Goal: Task Accomplishment & Management: Manage account settings

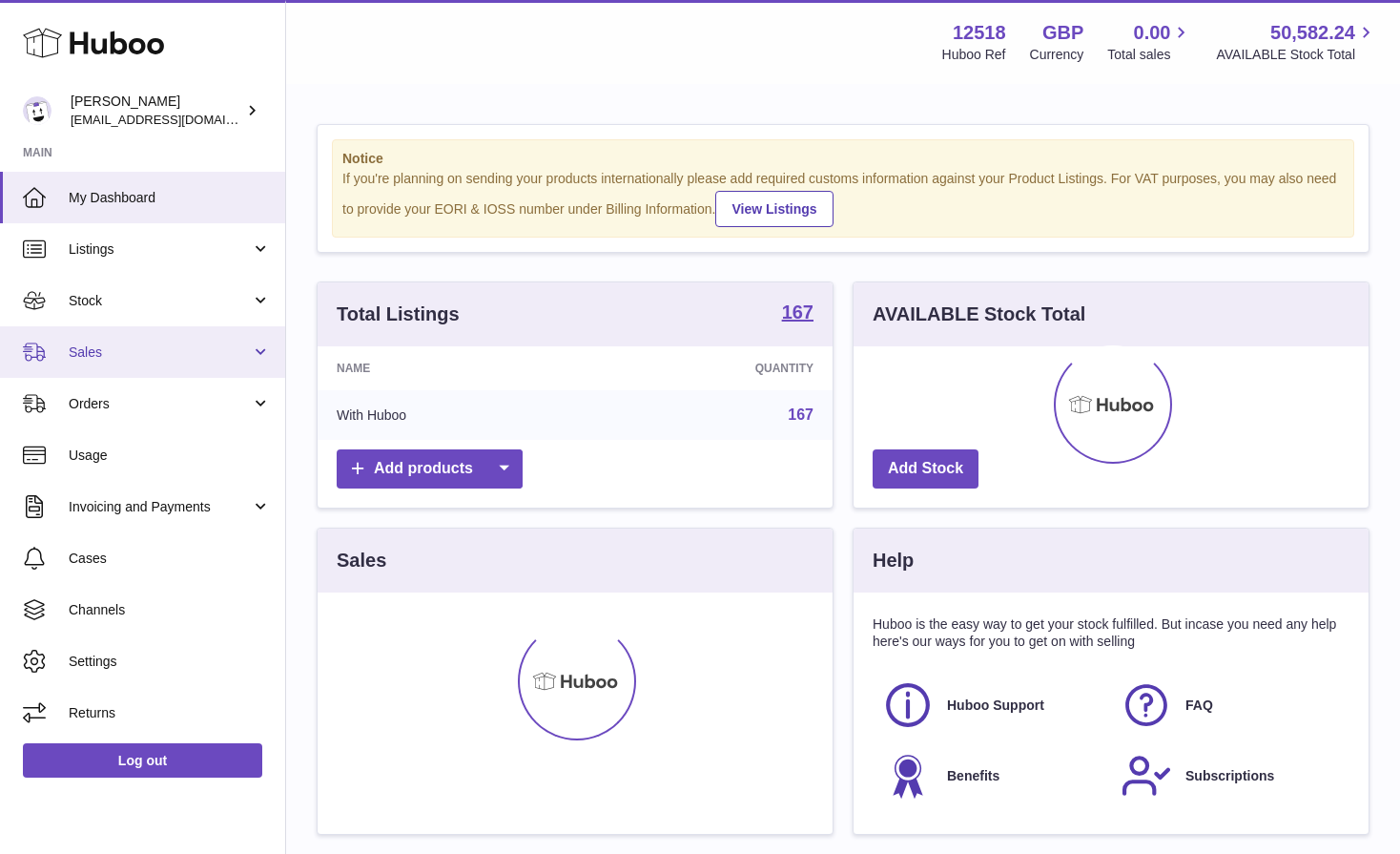
click at [90, 356] on span "Sales" at bounding box center [160, 352] width 182 height 18
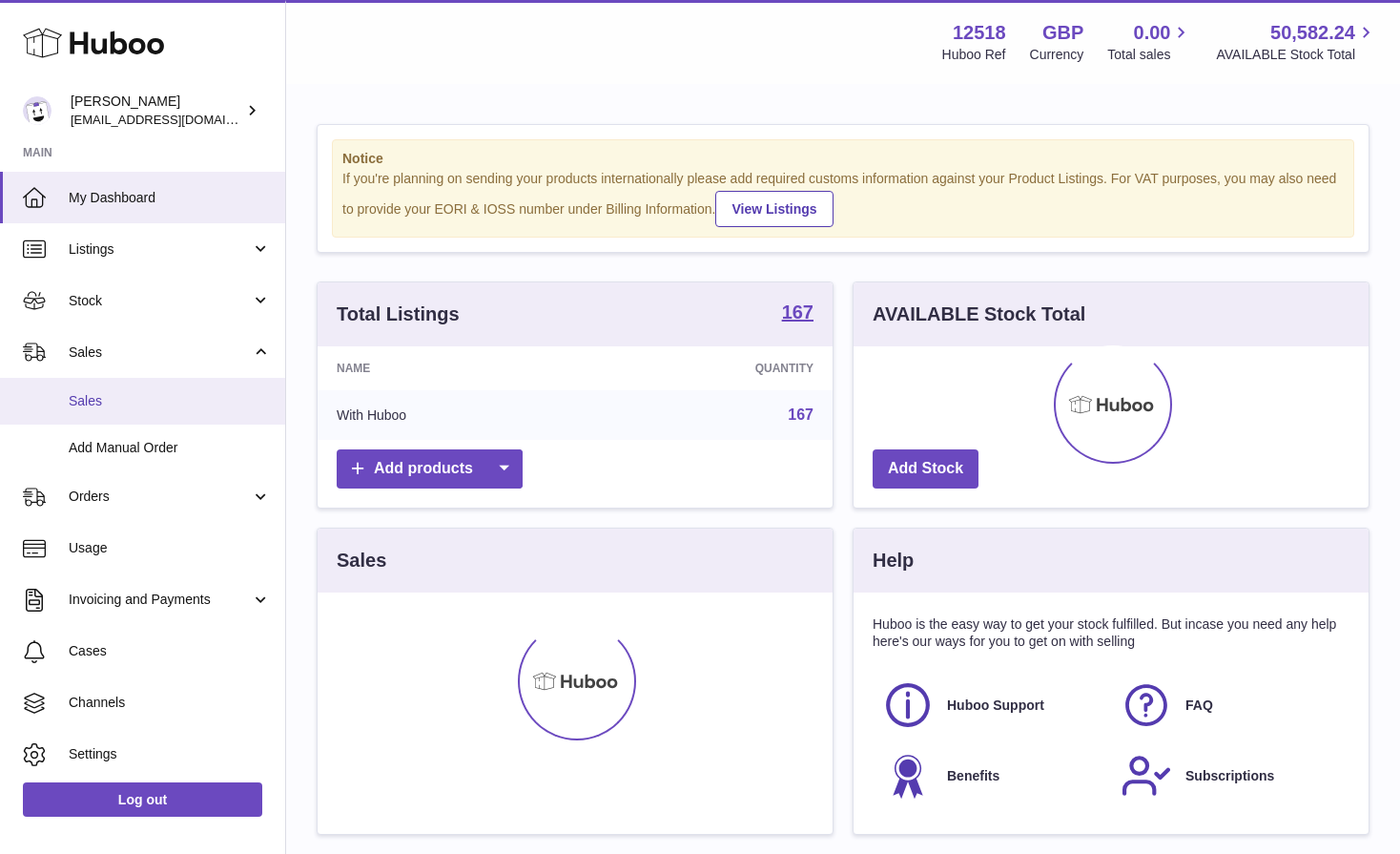
click at [90, 411] on link "Sales" at bounding box center [143, 401] width 285 height 47
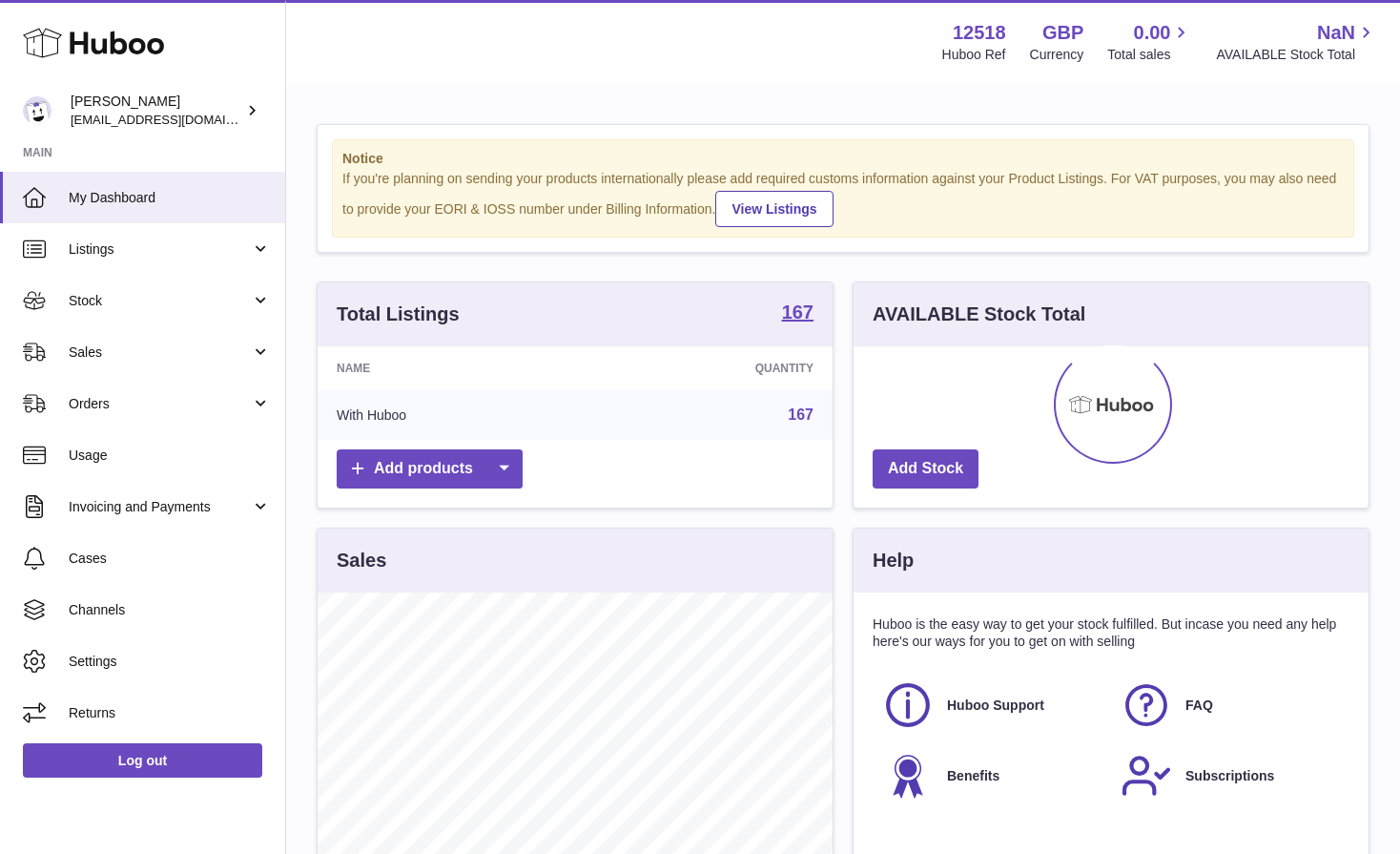
scroll to position [298, 515]
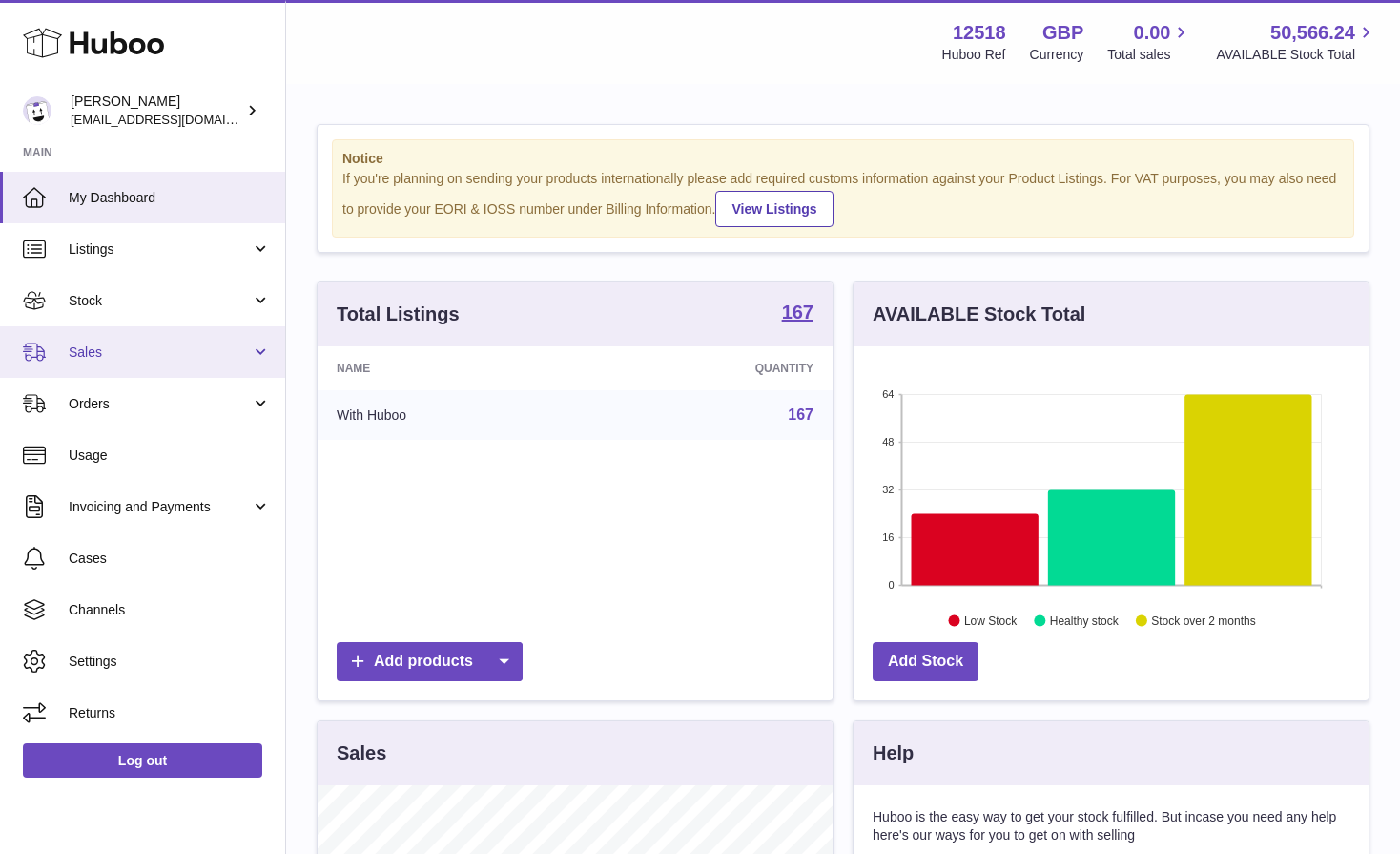
click at [92, 352] on span "Sales" at bounding box center [160, 352] width 182 height 18
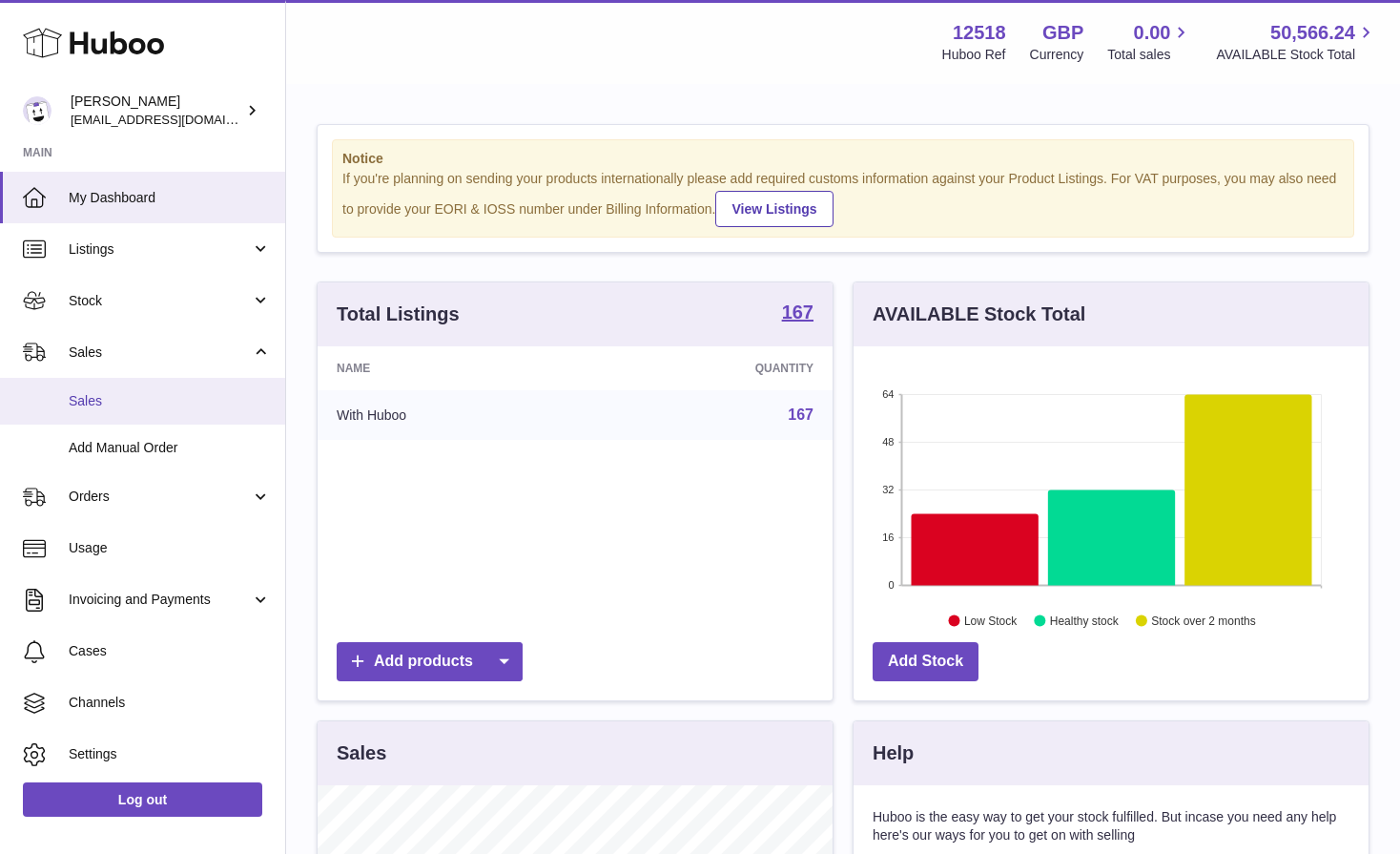
click at [95, 399] on span "Sales" at bounding box center [170, 401] width 202 height 18
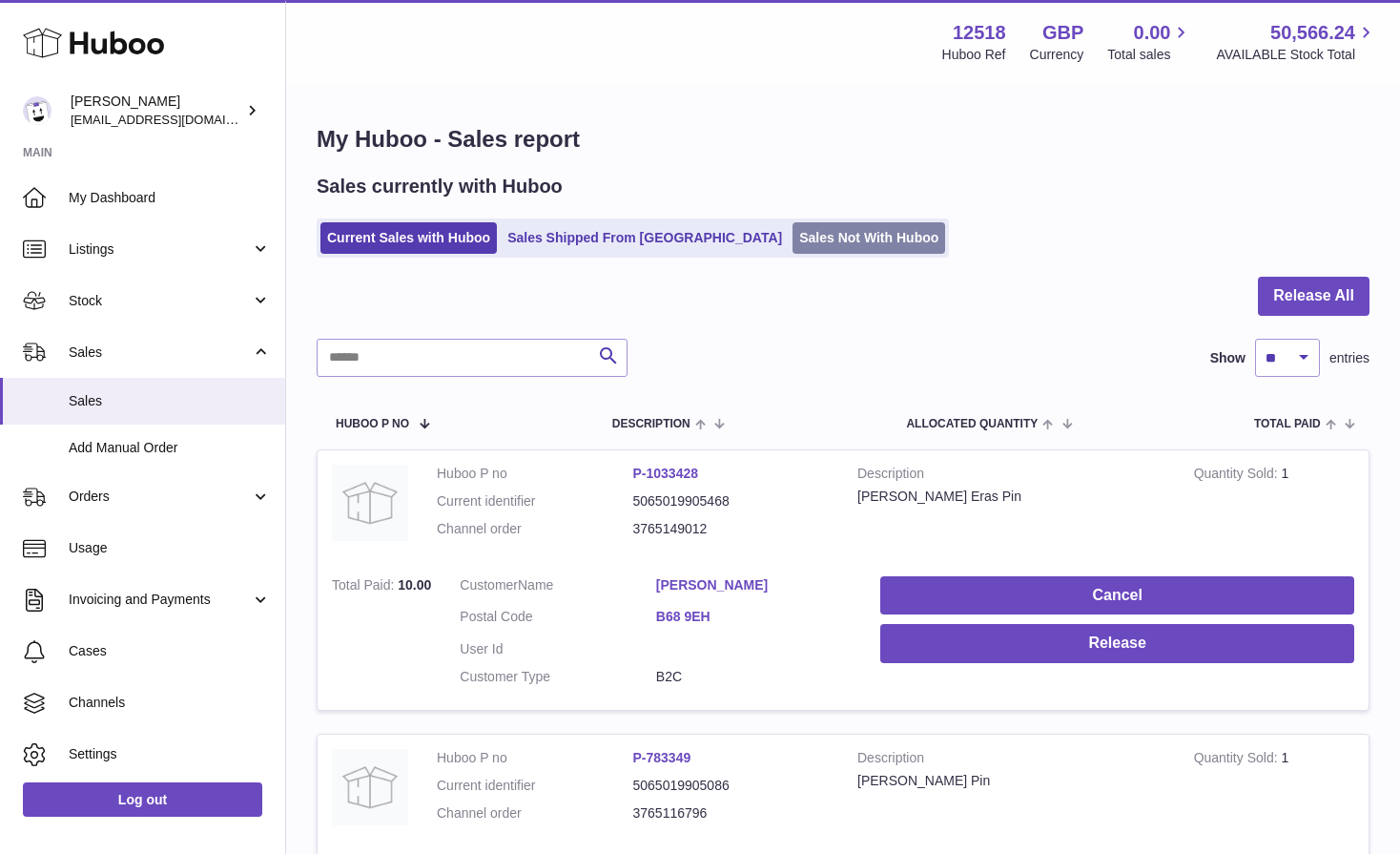
click at [793, 249] on link "Sales Not With Huboo" at bounding box center [868, 238] width 152 height 31
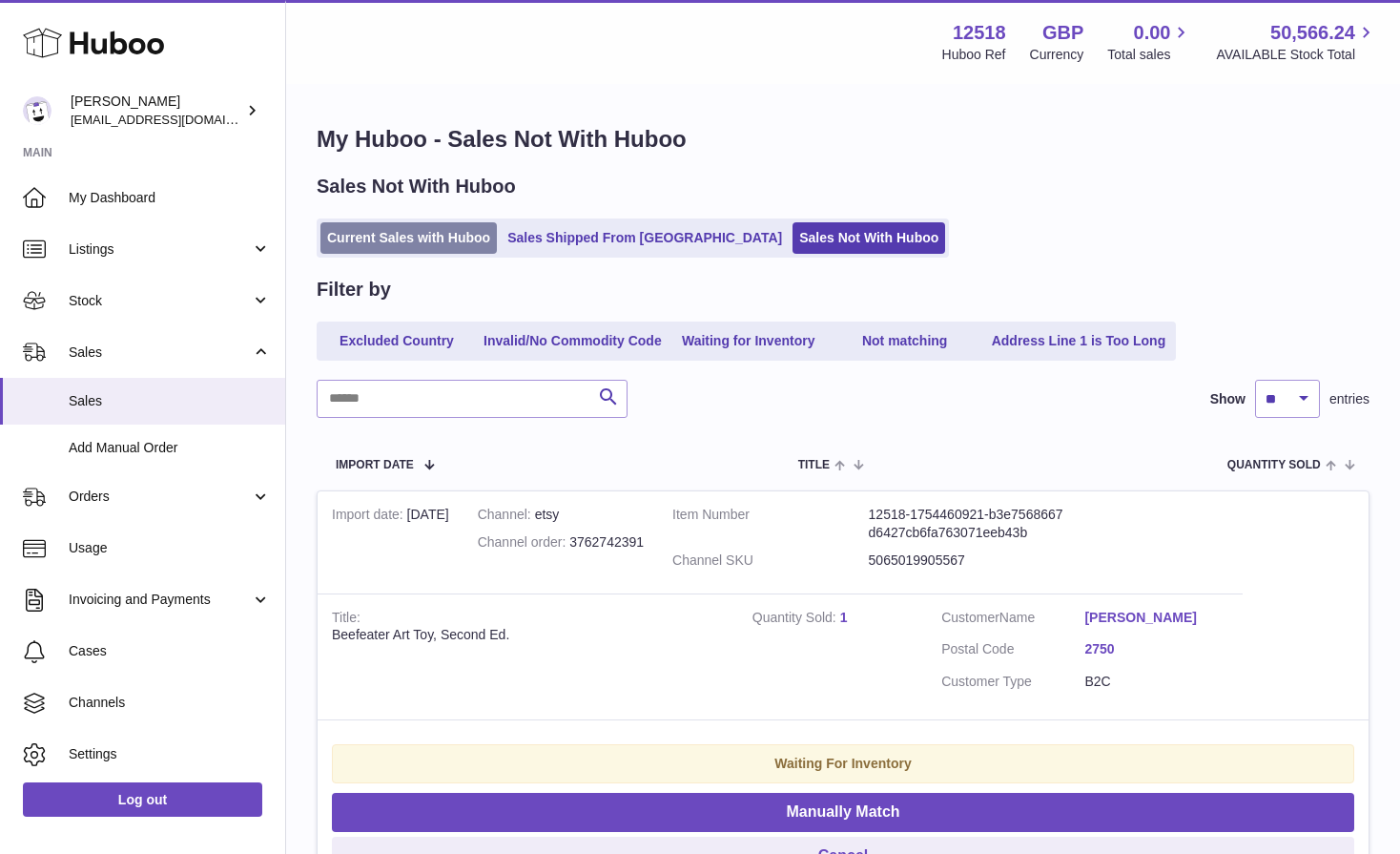
click at [437, 228] on link "Current Sales with Huboo" at bounding box center [408, 238] width 177 height 31
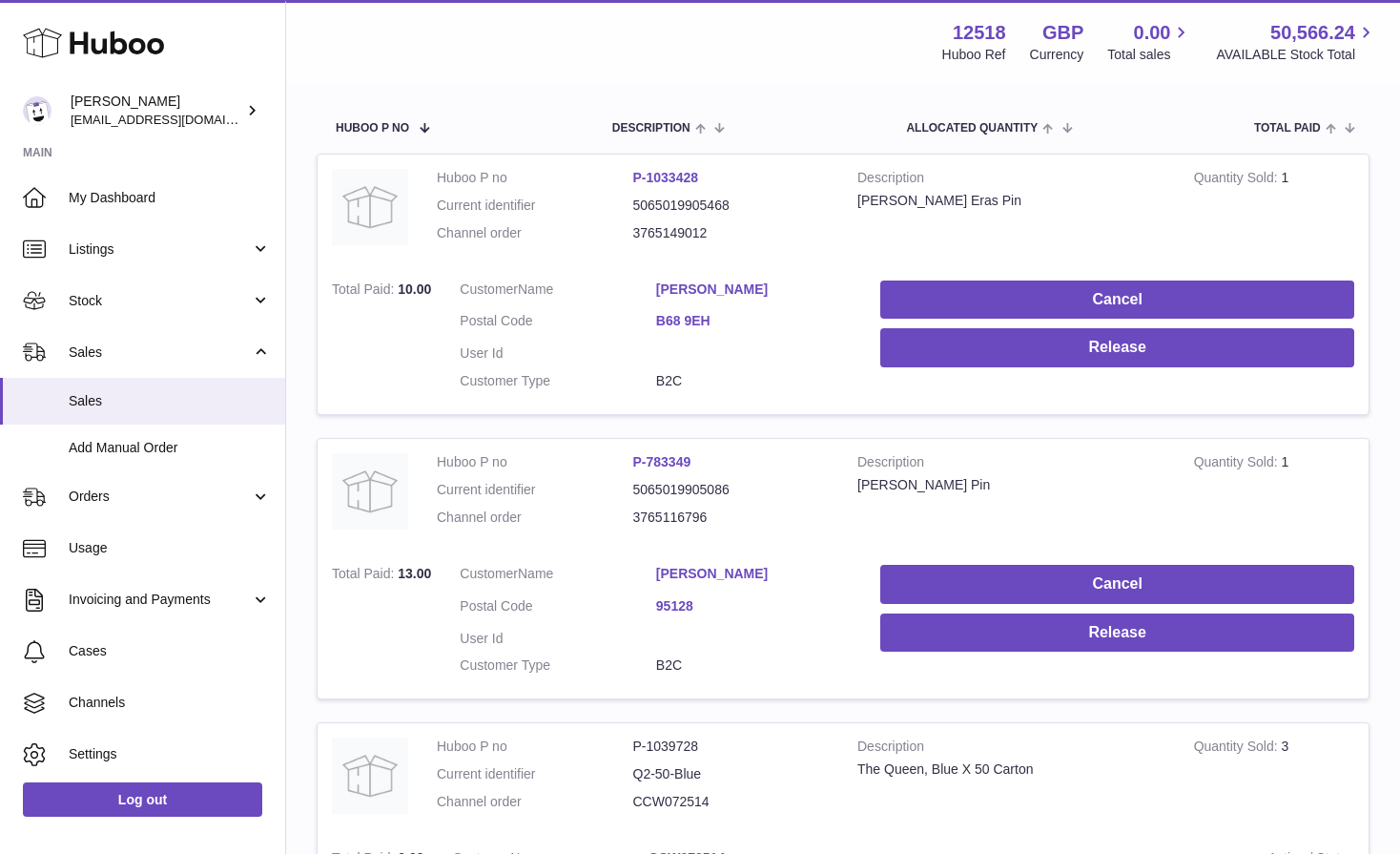
scroll to position [325, 0]
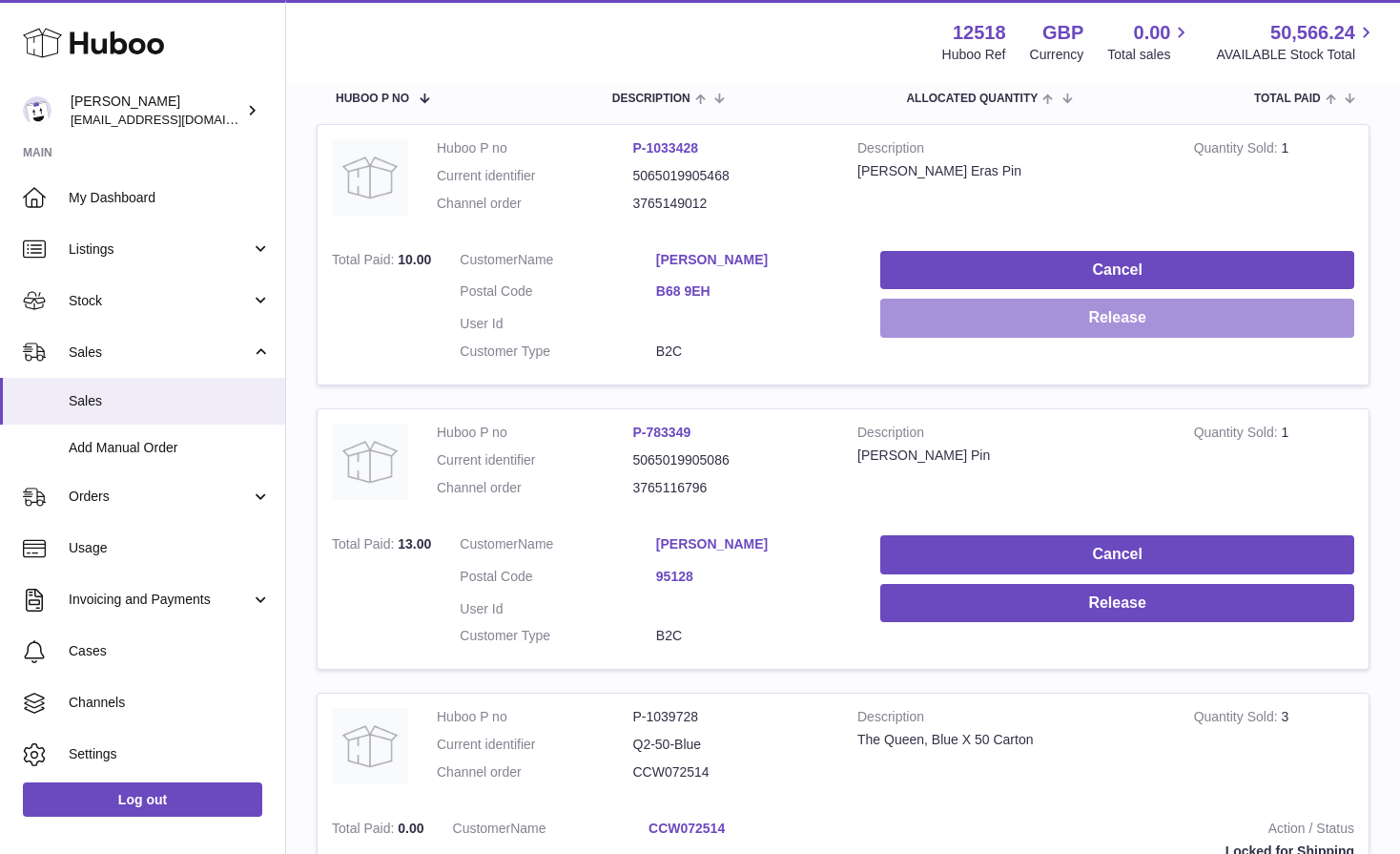
click at [986, 318] on button "Release" at bounding box center [1117, 318] width 474 height 39
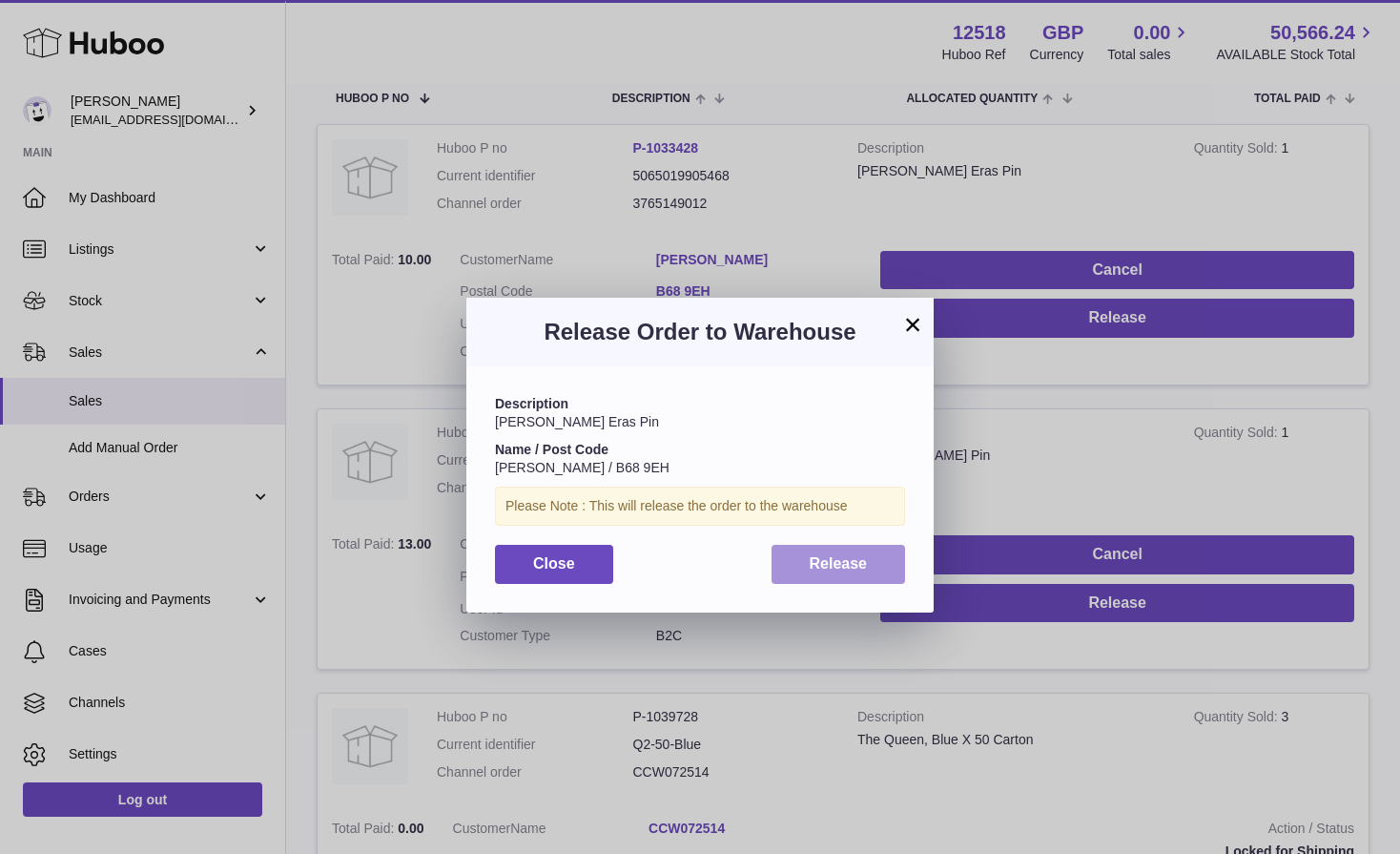
click at [831, 553] on button "Release" at bounding box center [838, 564] width 135 height 39
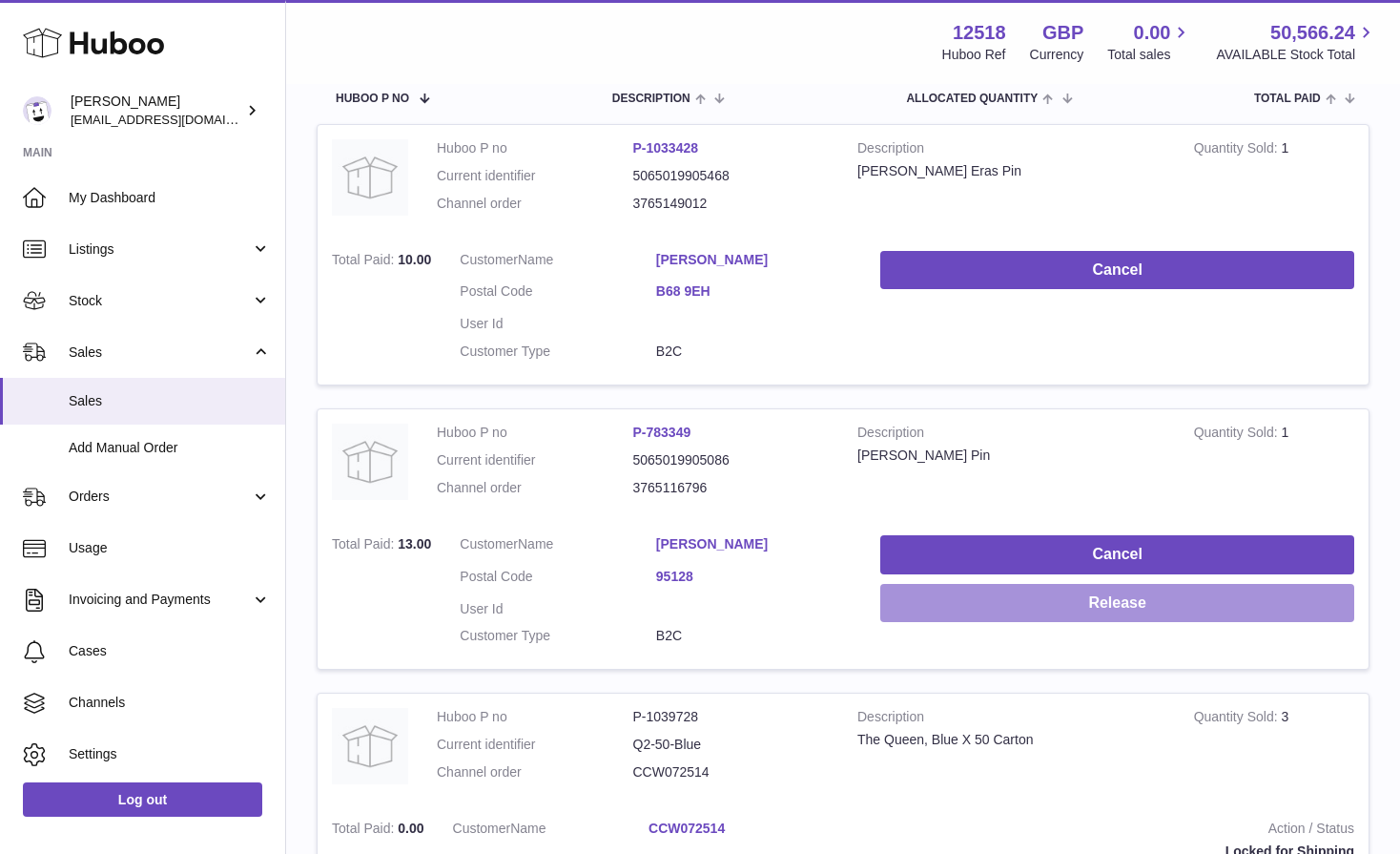
click at [980, 614] on button "Release" at bounding box center [1117, 604] width 474 height 39
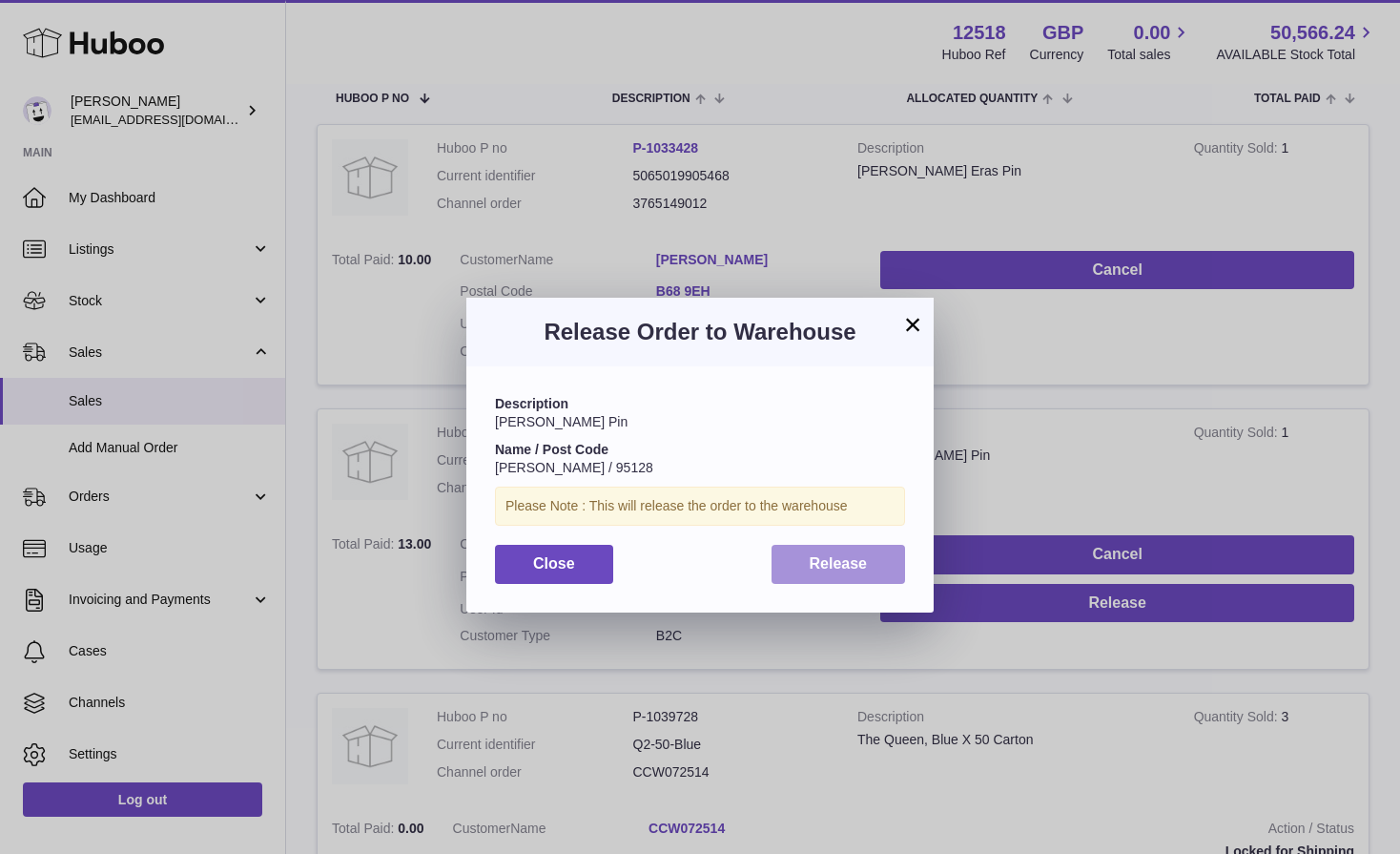
click at [845, 556] on span "Release" at bounding box center [839, 563] width 58 height 16
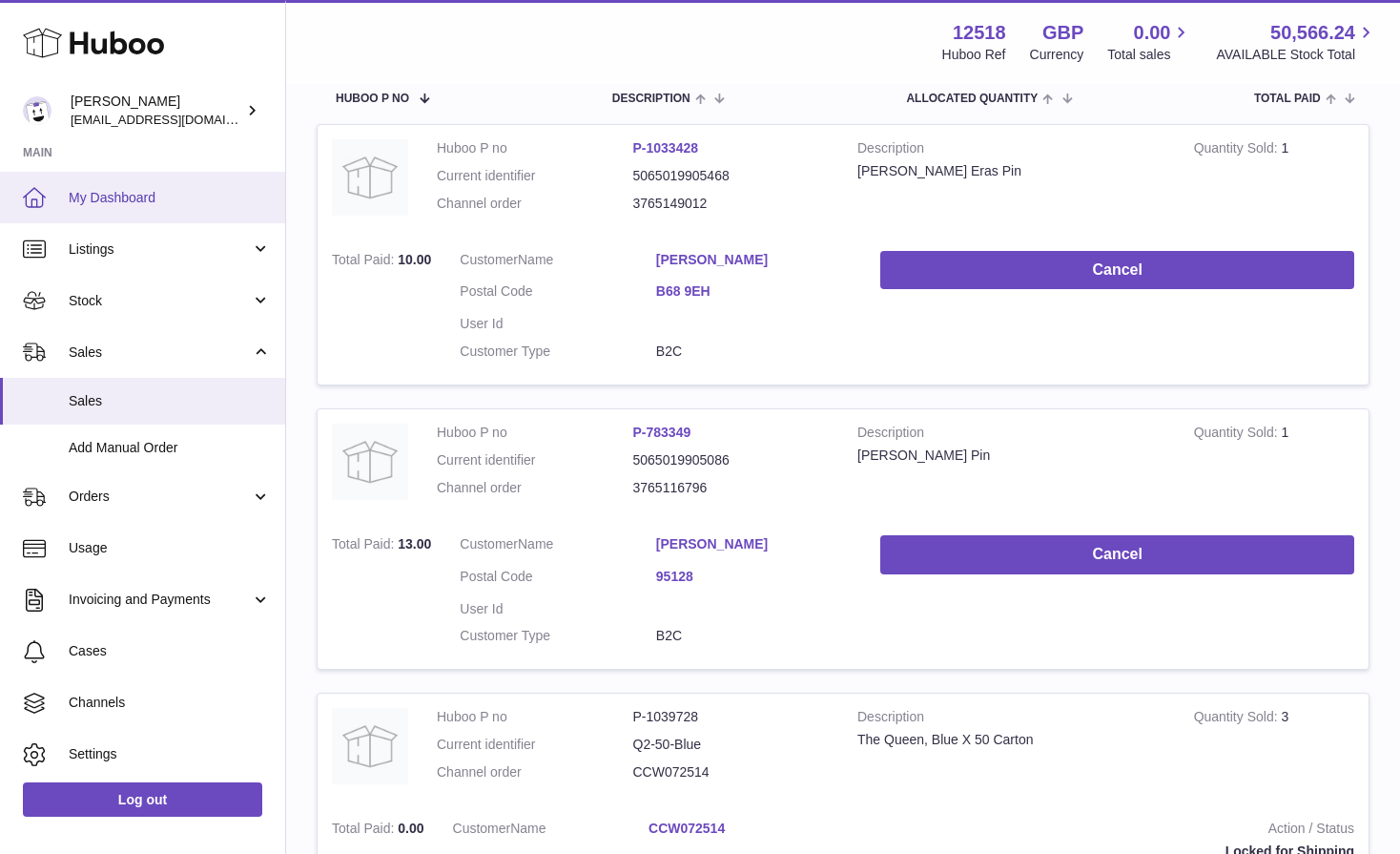
click at [146, 204] on span "My Dashboard" at bounding box center [170, 198] width 202 height 18
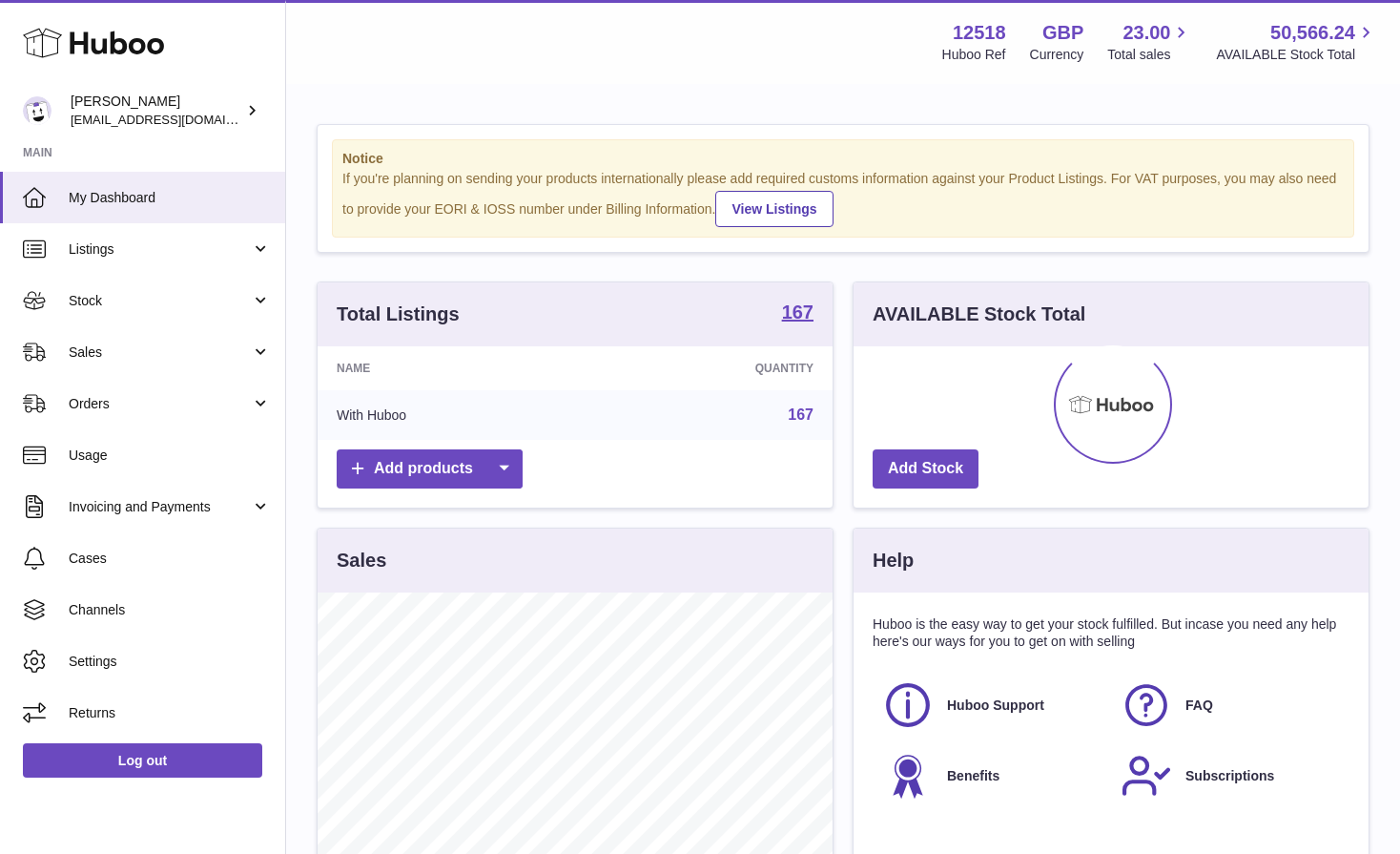
scroll to position [298, 515]
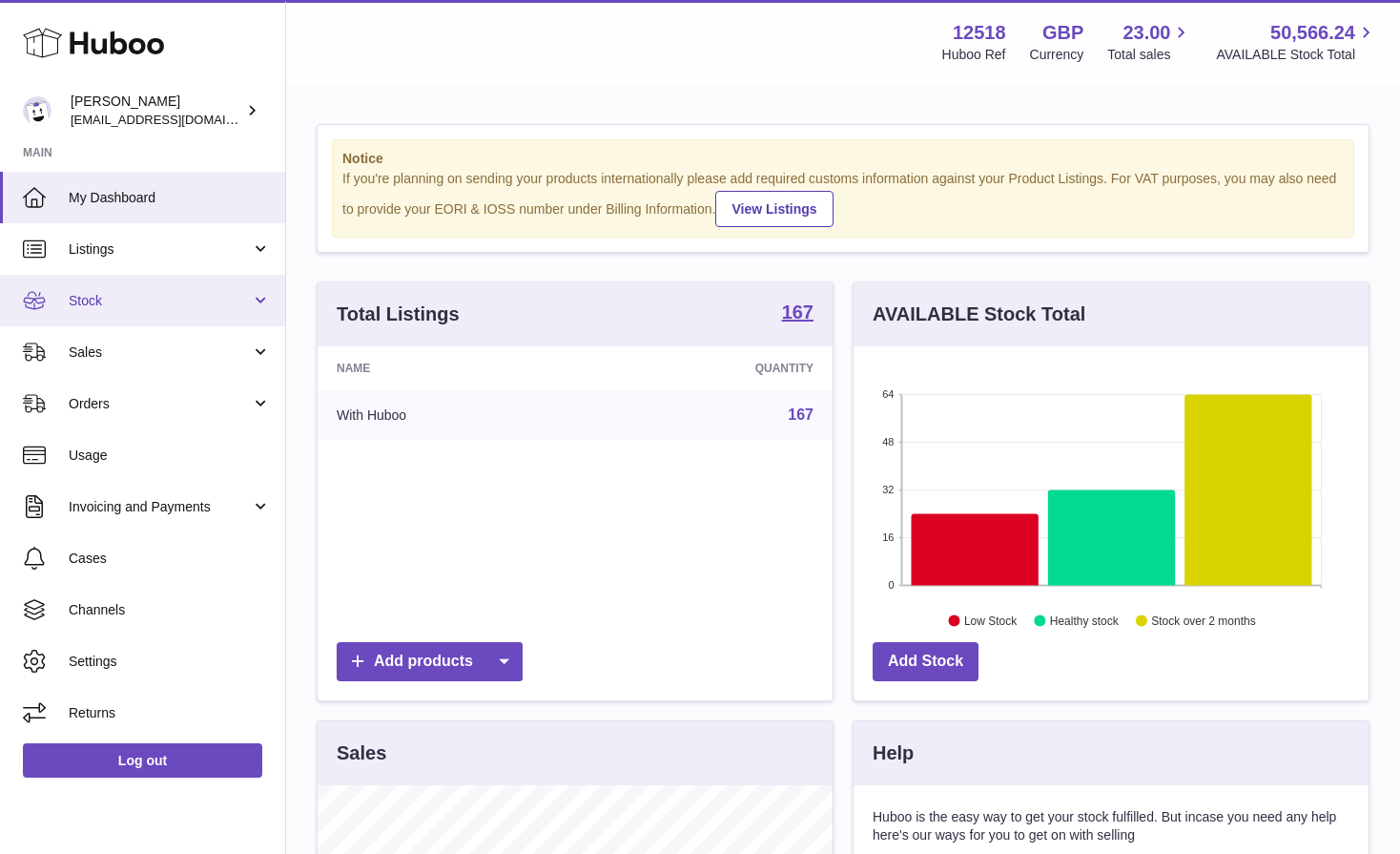
click at [110, 292] on span "Stock" at bounding box center [160, 301] width 182 height 18
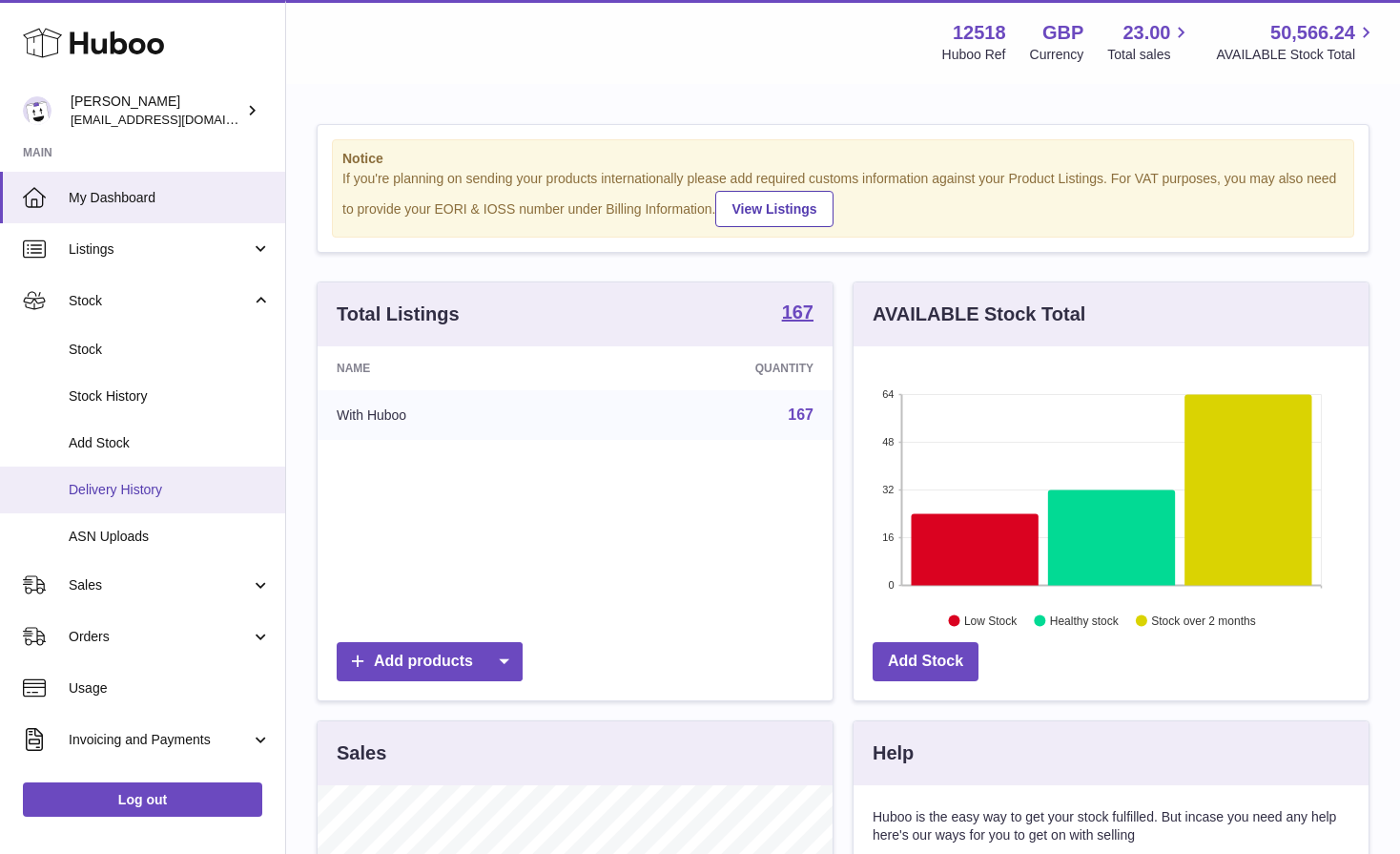
click at [115, 479] on link "Delivery History" at bounding box center [143, 490] width 285 height 47
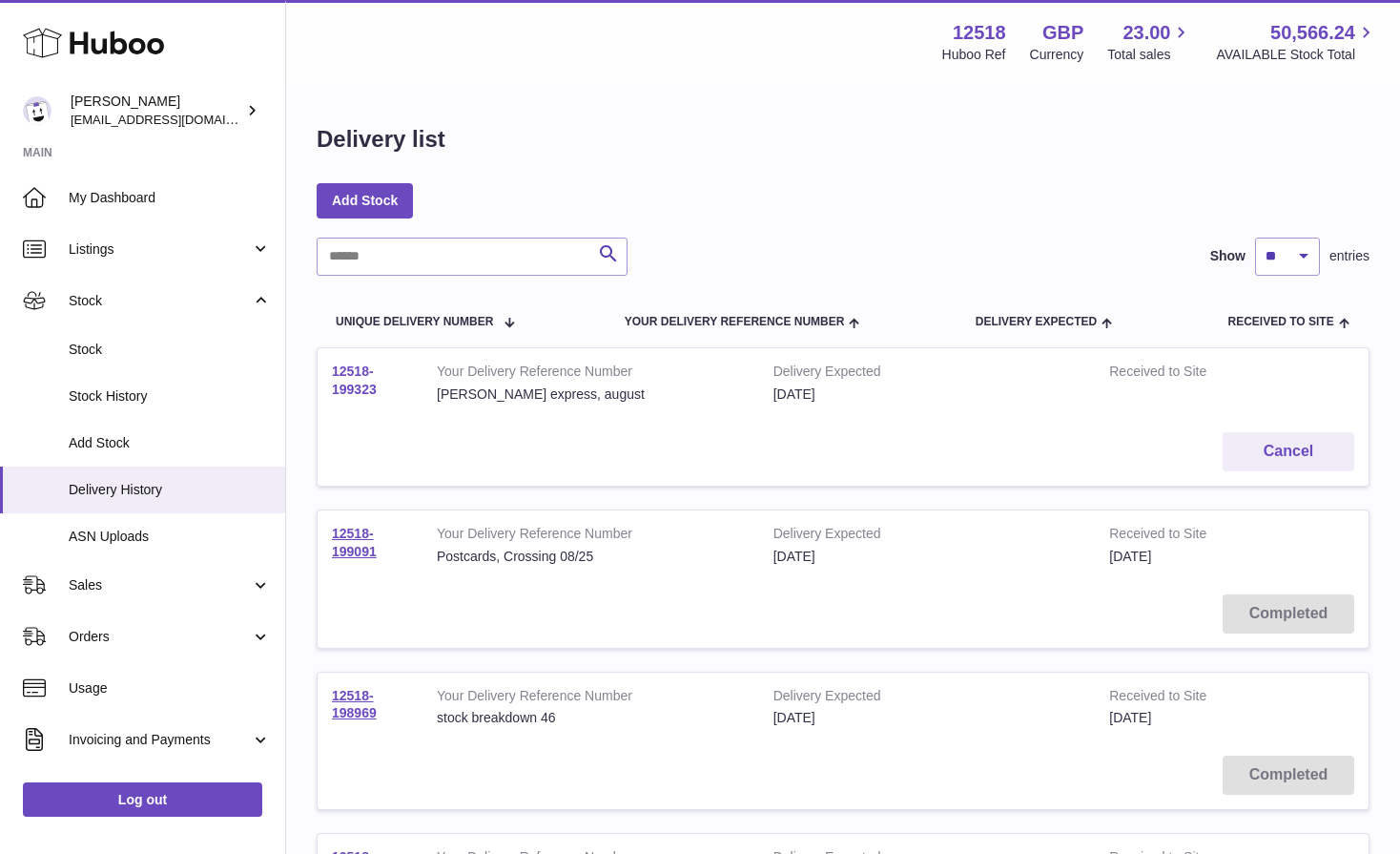
click at [359, 395] on link "12518-199323" at bounding box center [354, 380] width 45 height 33
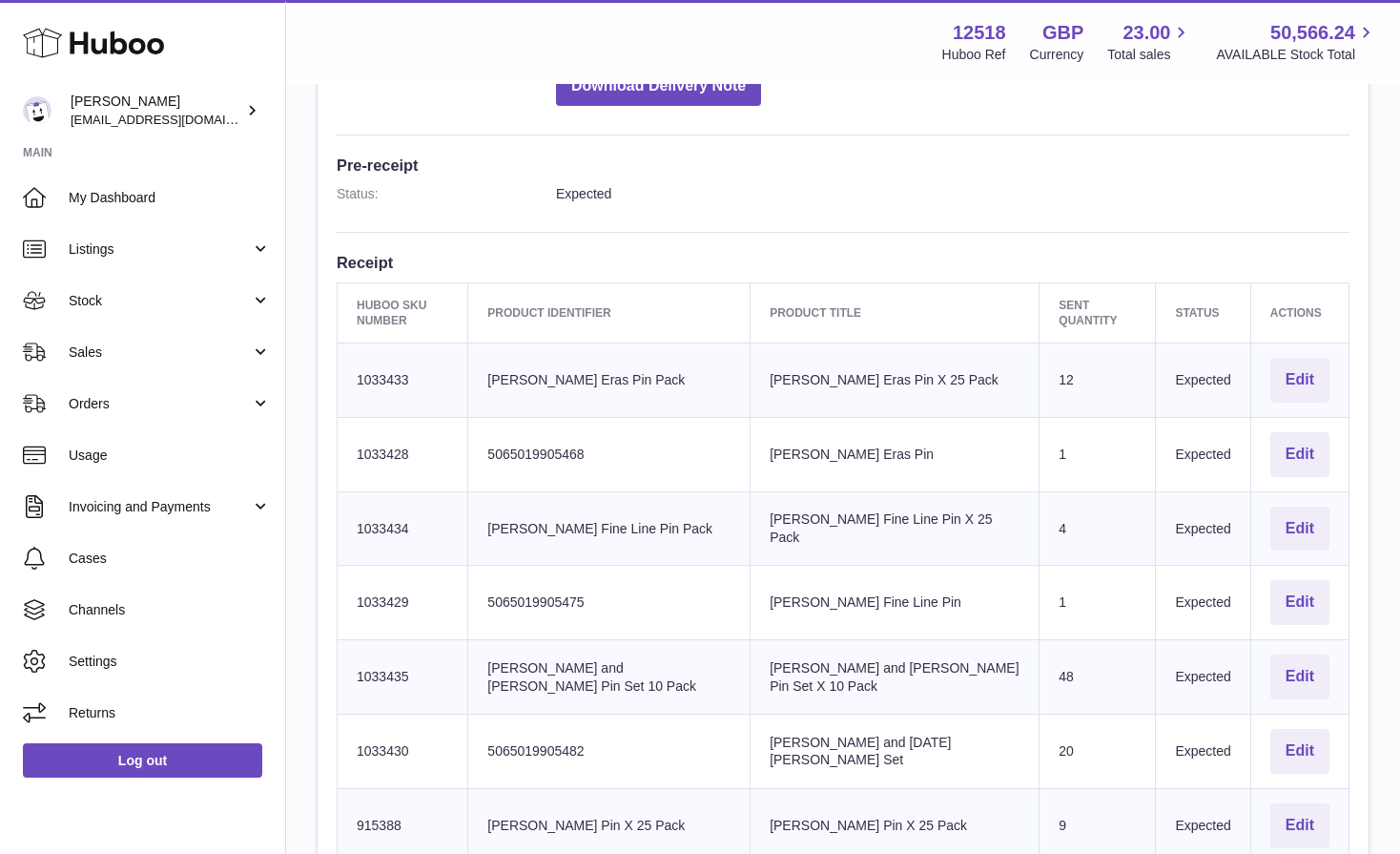
scroll to position [459, 0]
click at [1293, 433] on button "Edit" at bounding box center [1300, 453] width 59 height 45
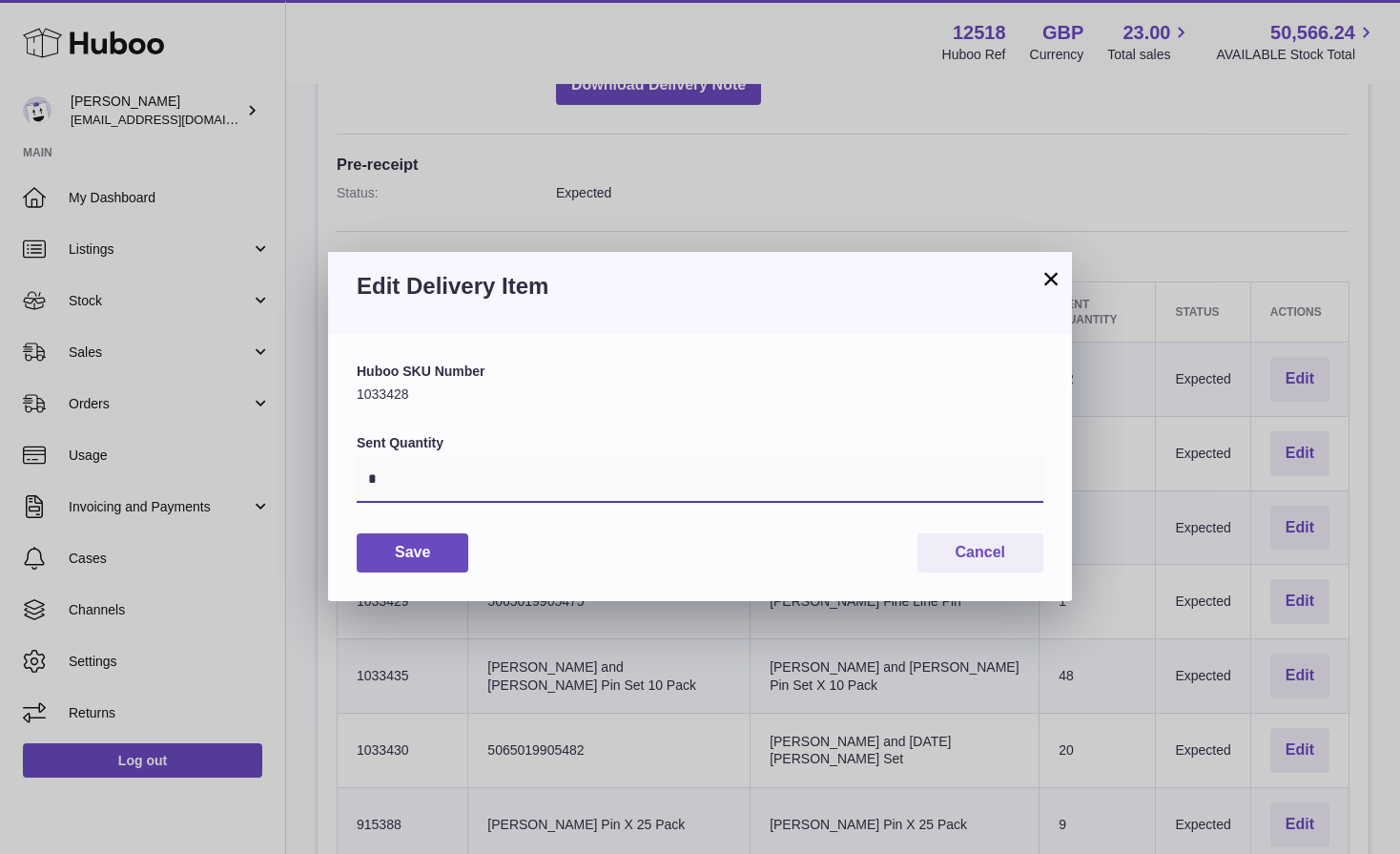
click at [395, 476] on input "*" at bounding box center [700, 479] width 687 height 46
type input "*"
click at [396, 551] on button "Save" at bounding box center [412, 553] width 112 height 39
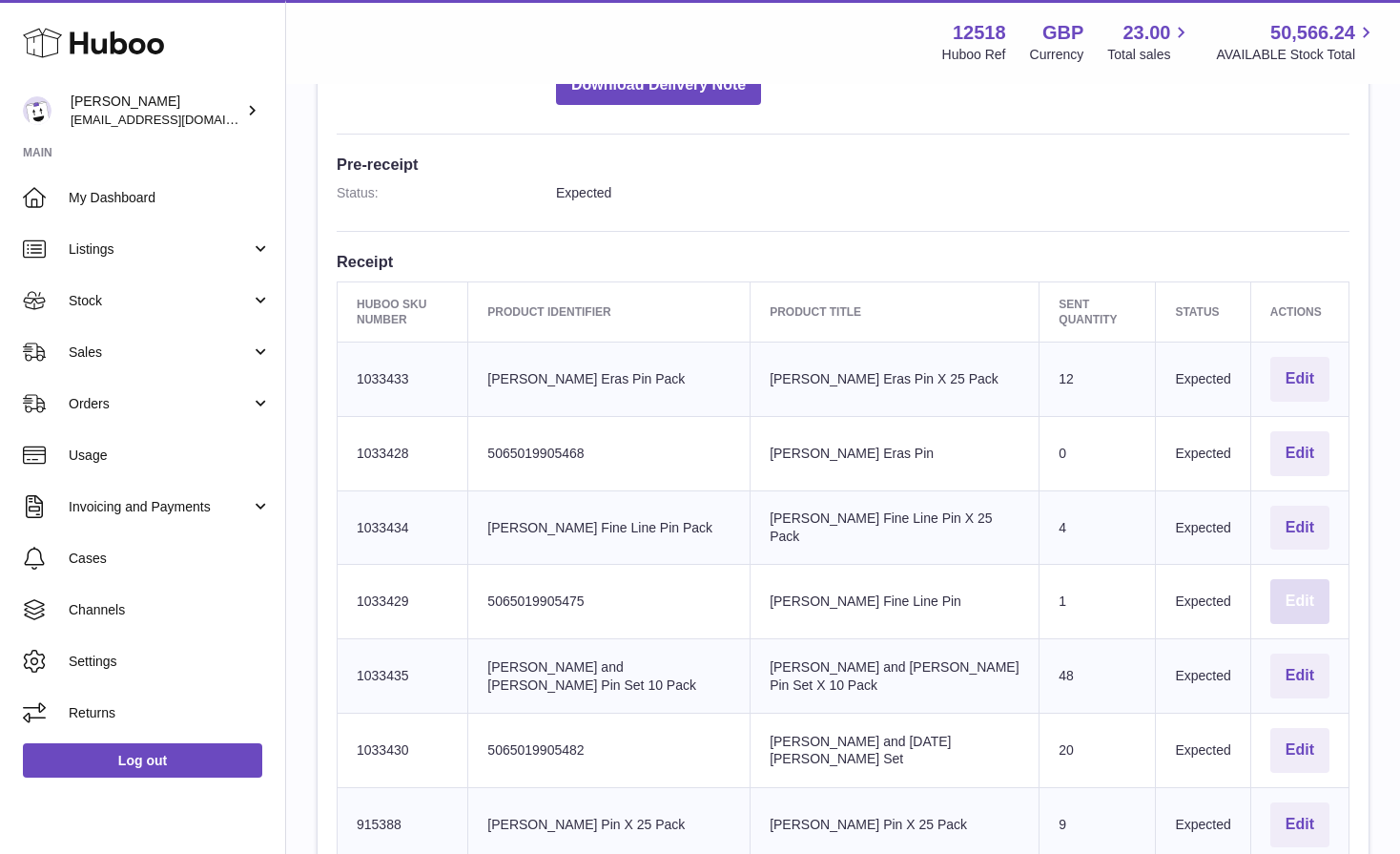
click at [1293, 592] on button "Edit" at bounding box center [1300, 602] width 59 height 45
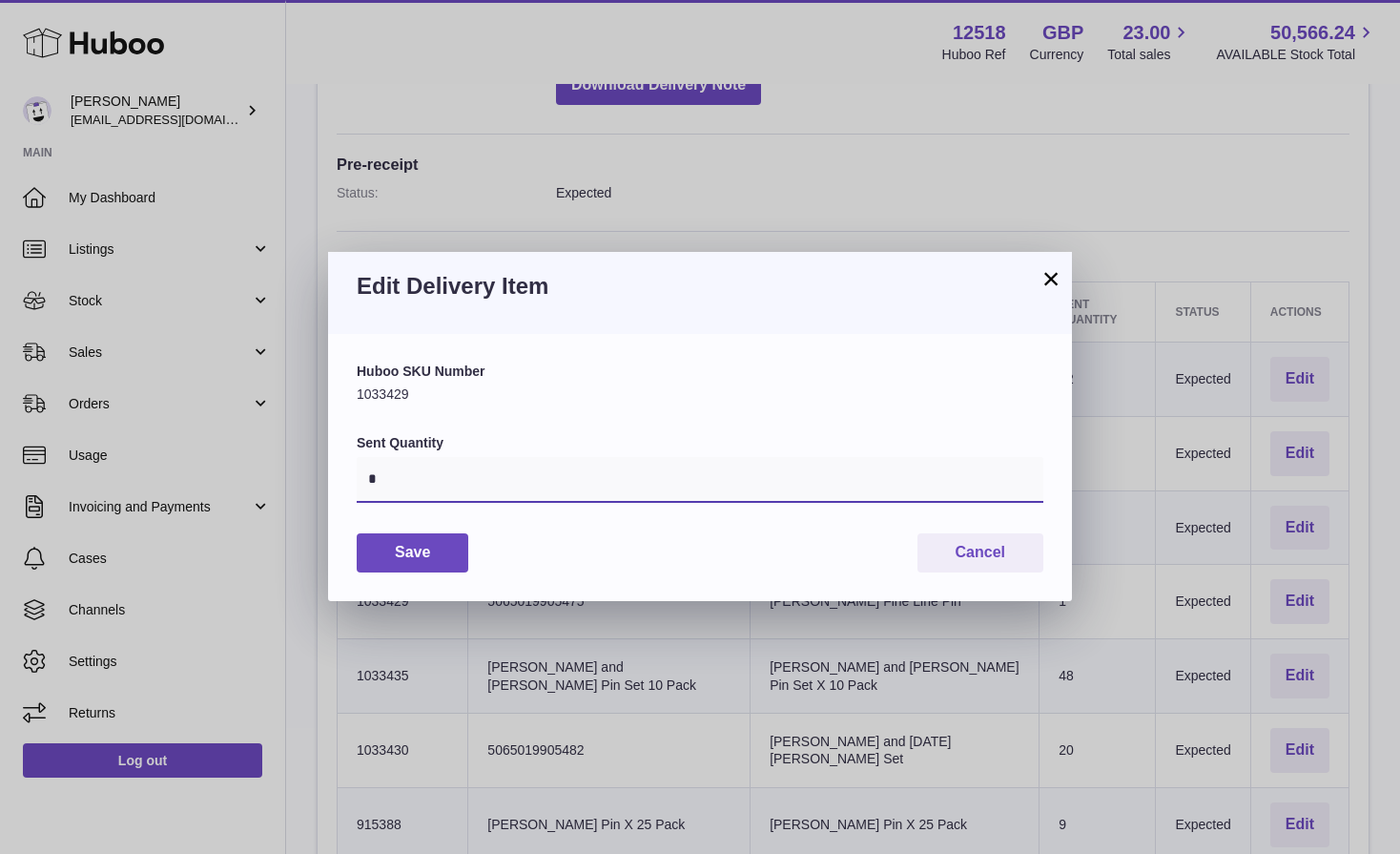
click at [410, 470] on input "*" at bounding box center [700, 479] width 687 height 46
type input "*"
click at [426, 545] on button "Save" at bounding box center [412, 553] width 112 height 39
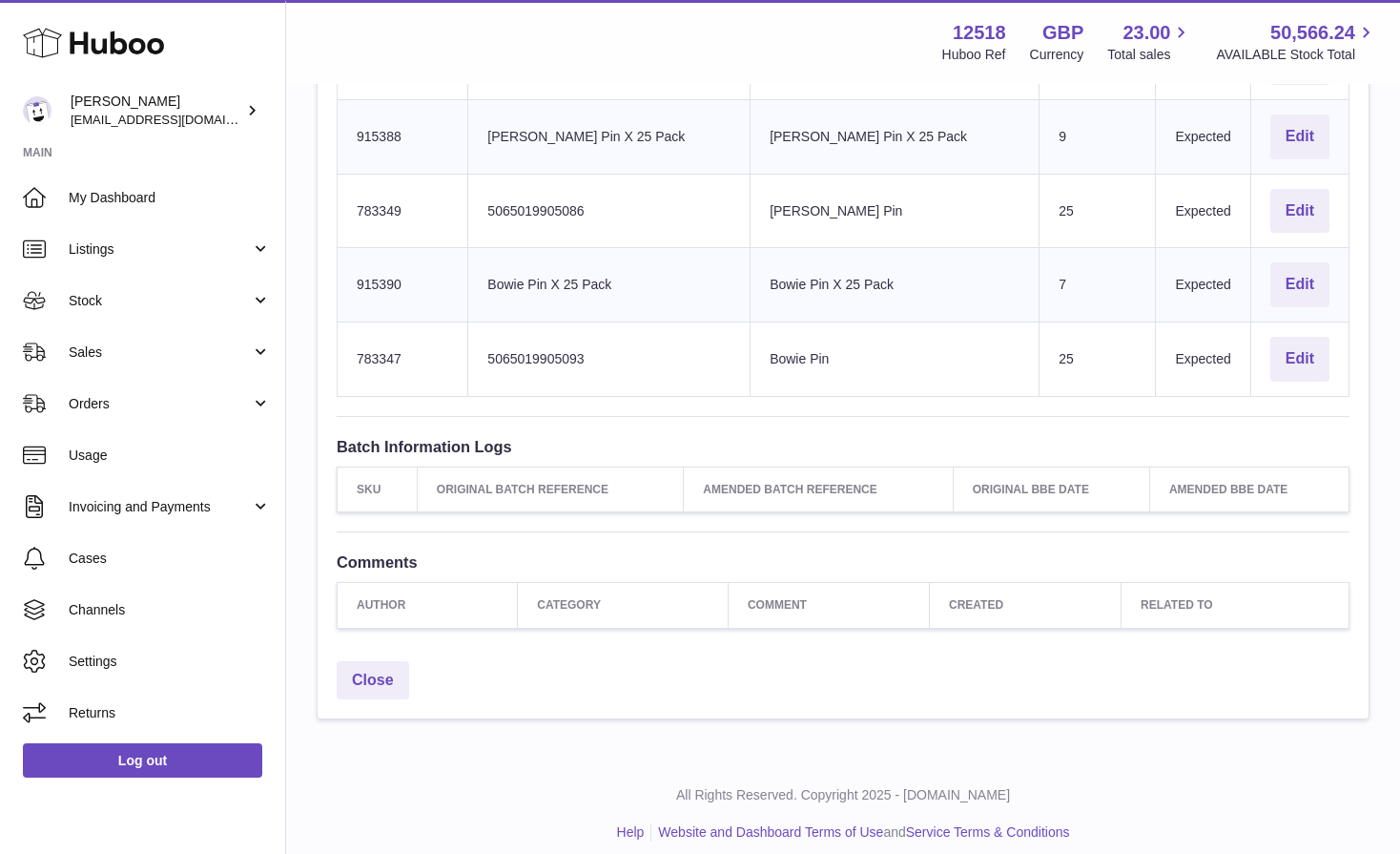
scroll to position [0, 0]
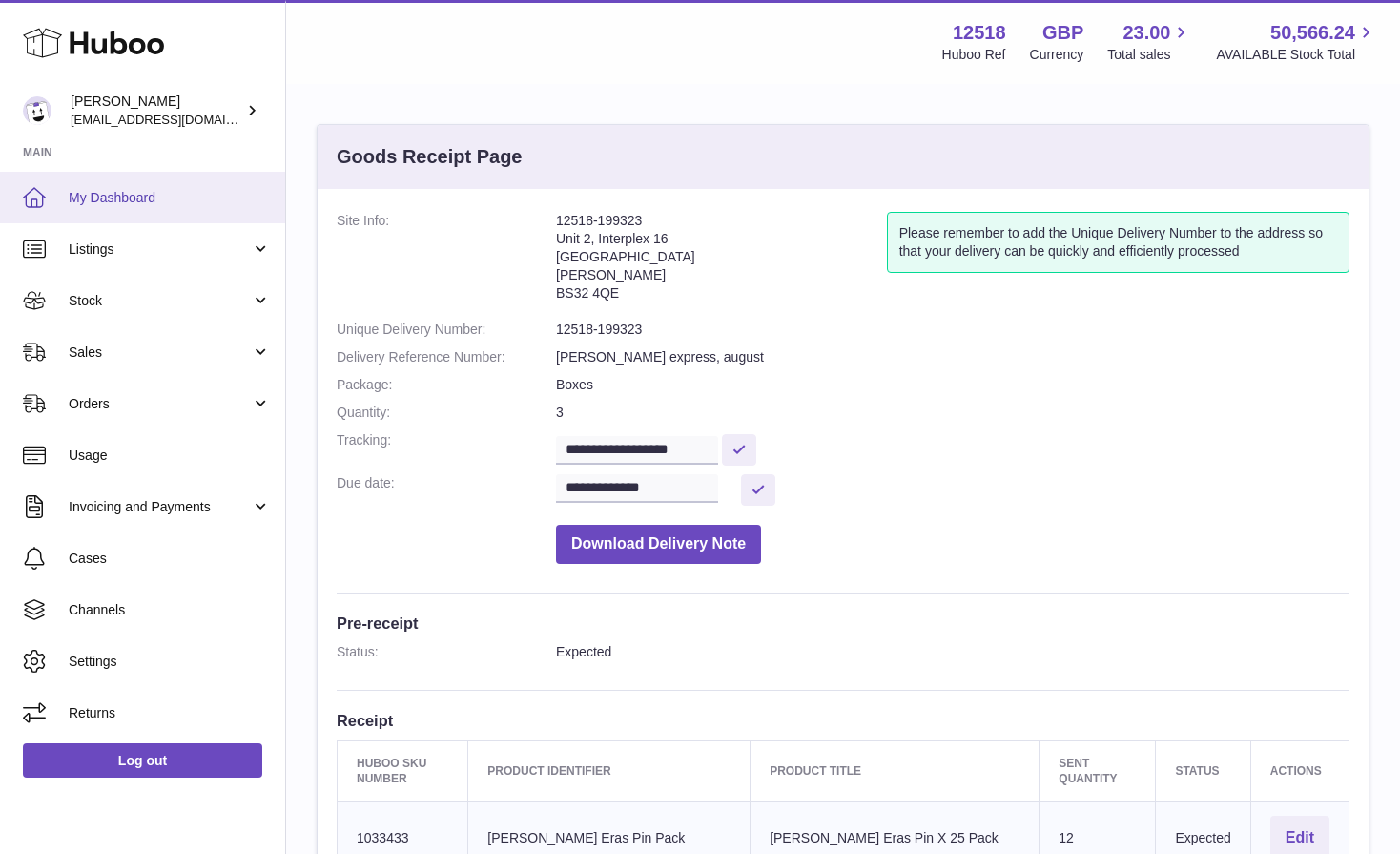
click at [127, 195] on span "My Dashboard" at bounding box center [170, 198] width 202 height 18
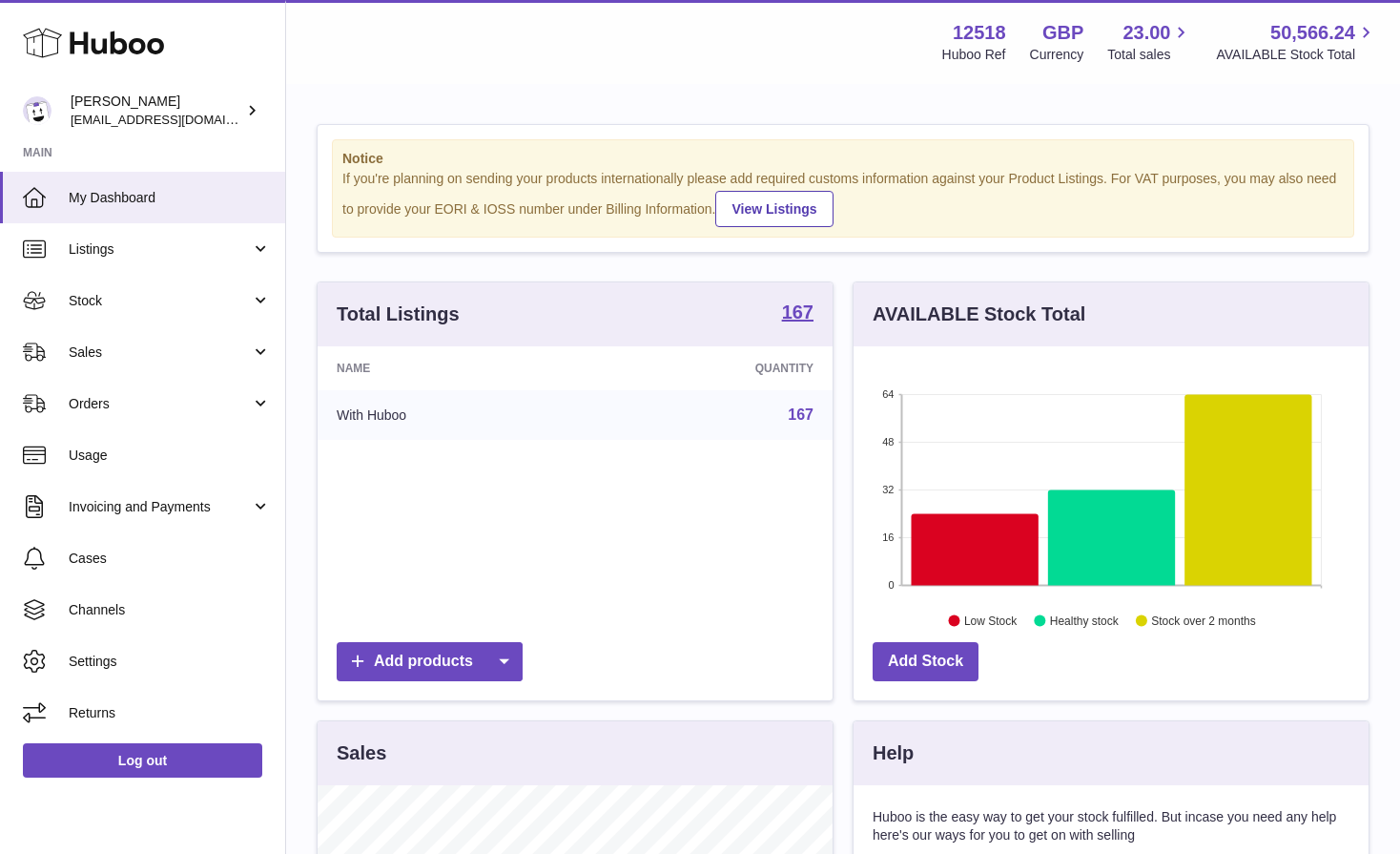
scroll to position [298, 515]
